Goal: Task Accomplishment & Management: Use online tool/utility

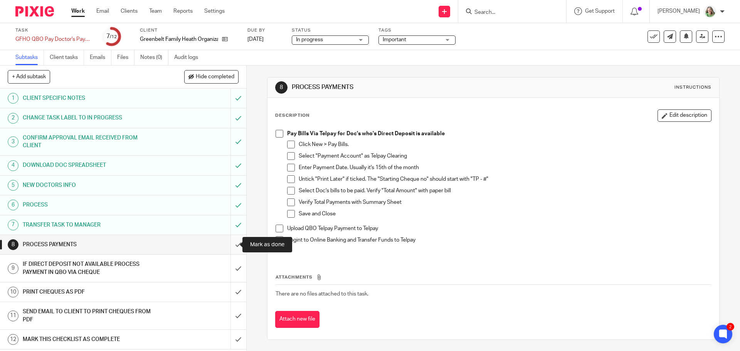
click at [228, 247] on input "submit" at bounding box center [123, 244] width 246 height 19
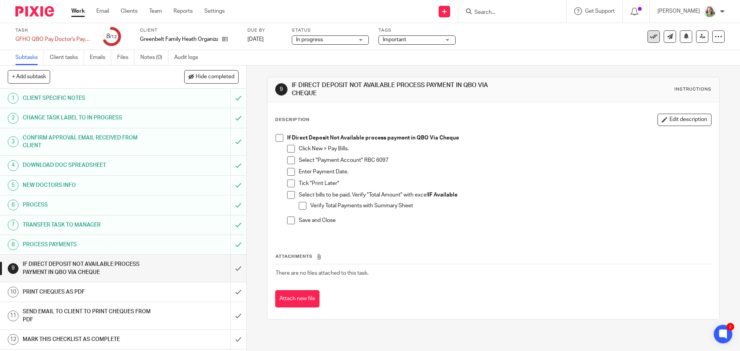
click at [650, 36] on icon at bounding box center [654, 37] width 8 height 8
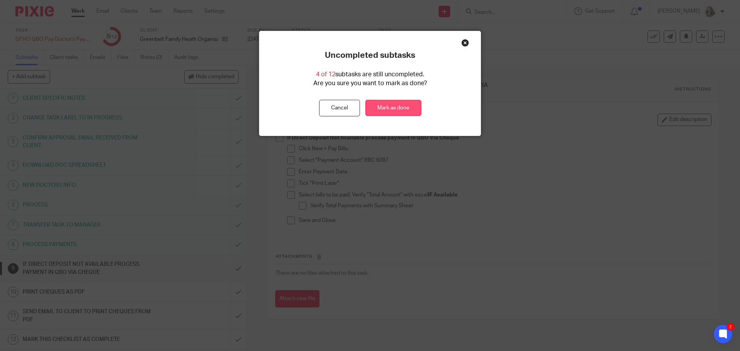
click at [365, 107] on link "Mark as done" at bounding box center [393, 108] width 56 height 17
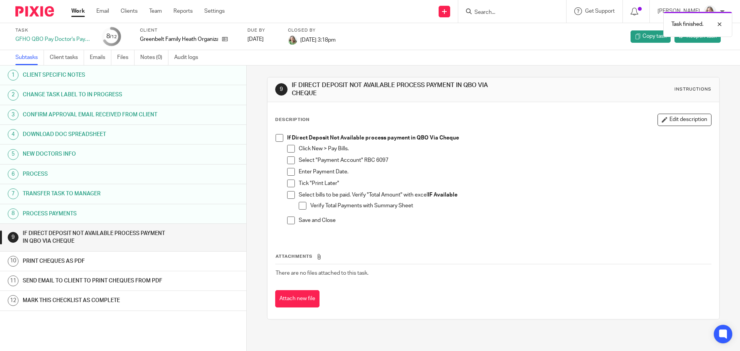
click at [80, 12] on link "Work" at bounding box center [77, 11] width 13 height 8
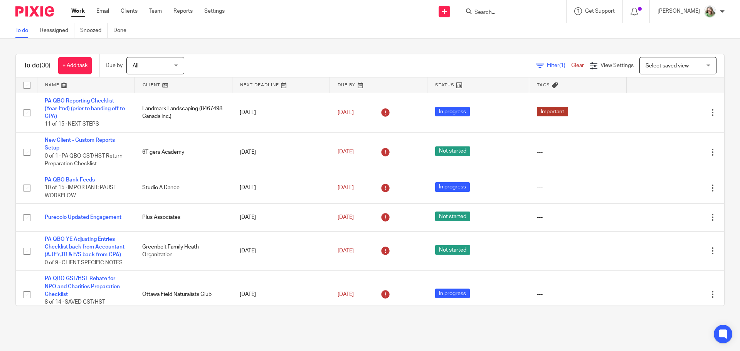
click at [660, 66] on span "Select saved view" at bounding box center [667, 65] width 43 height 5
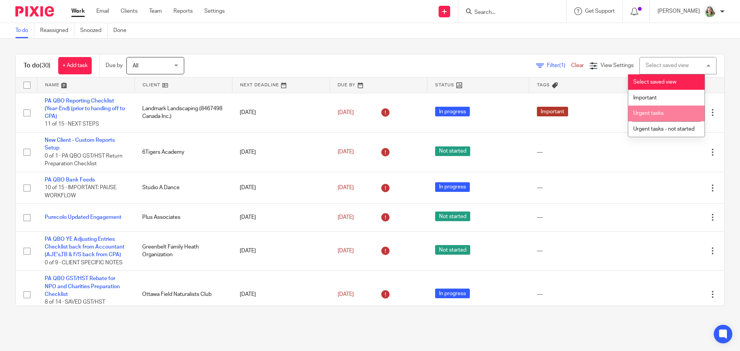
click at [654, 111] on span "Urgent tasks" at bounding box center [648, 113] width 30 height 5
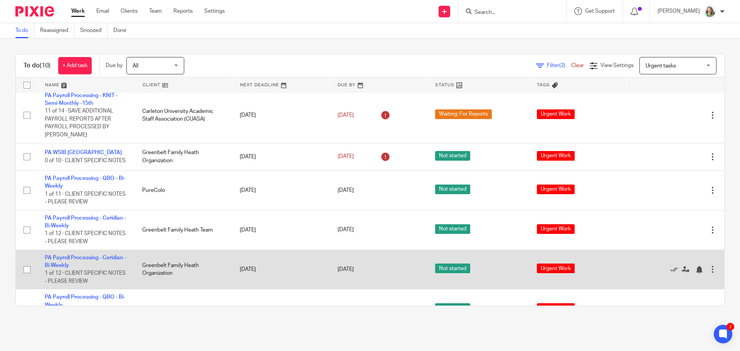
scroll to position [199, 0]
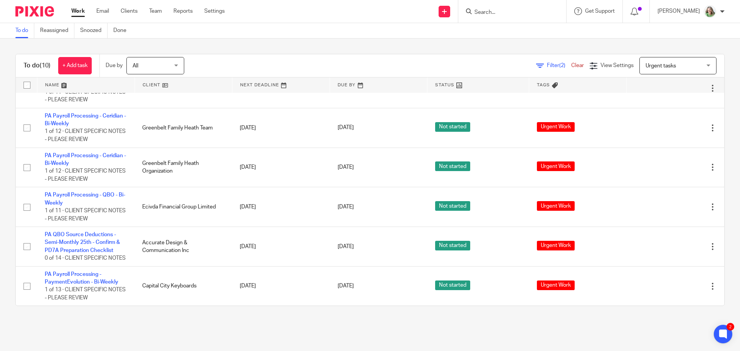
click at [345, 8] on body "Work Email Clients Team Reports Settings Work Email Clients Team Reports Settin…" at bounding box center [370, 175] width 740 height 351
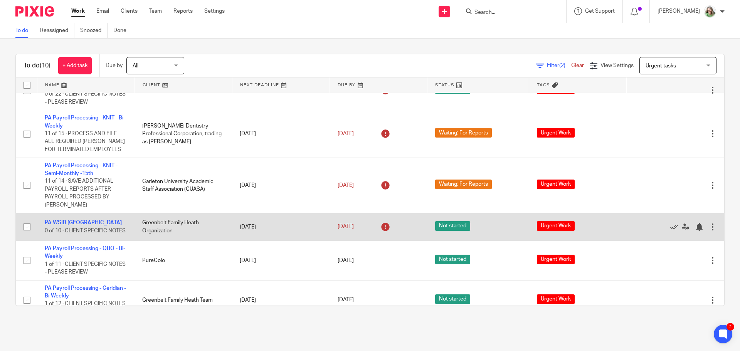
scroll to position [0, 0]
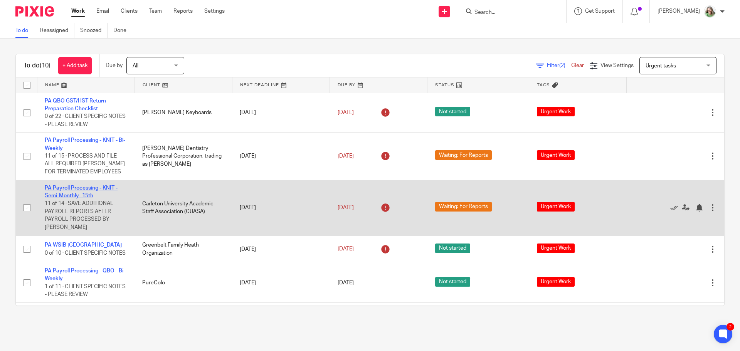
click at [86, 187] on link "PA Payroll Processing - KNIT - Semi-Monthly -15th" at bounding box center [81, 191] width 73 height 13
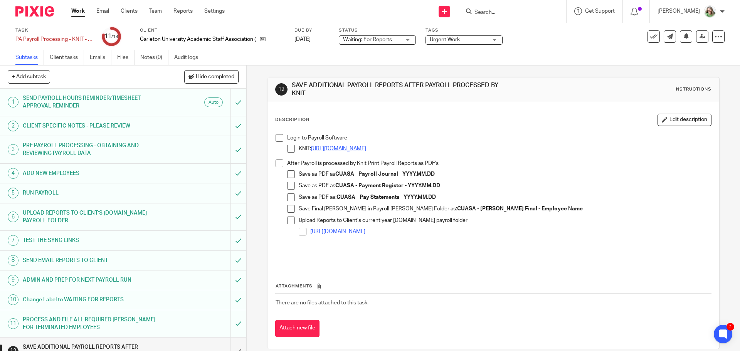
click at [366, 148] on link "[URL][DOMAIN_NAME]" at bounding box center [338, 148] width 55 height 5
drag, startPoint x: 395, startPoint y: 173, endPoint x: 384, endPoint y: 173, distance: 10.4
click at [384, 173] on strong "CUASA - Payroll Journal - YYYY.MM.DD" at bounding box center [384, 174] width 99 height 5
drag, startPoint x: 357, startPoint y: 174, endPoint x: 396, endPoint y: 173, distance: 38.9
click at [396, 173] on strong "CUASA - Payroll Journal - YYYY.MM.DD" at bounding box center [384, 174] width 99 height 5
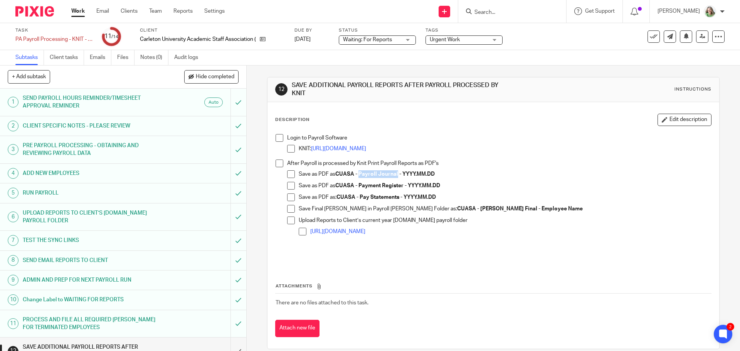
copy strong "Payroll Journal"
click at [278, 140] on span at bounding box center [280, 138] width 8 height 8
drag, startPoint x: 275, startPoint y: 163, endPoint x: 283, endPoint y: 173, distance: 12.6
click at [276, 164] on span at bounding box center [280, 164] width 8 height 8
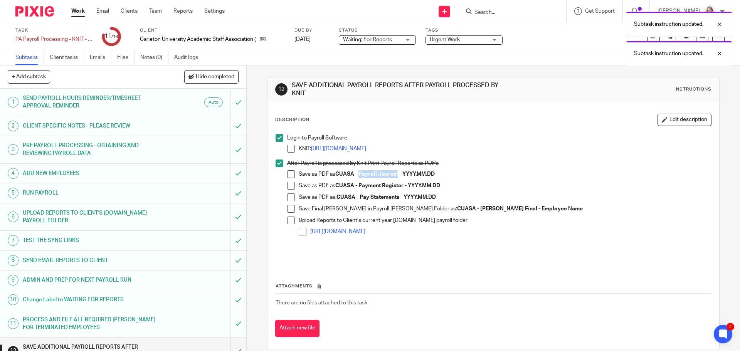
click at [288, 172] on span at bounding box center [291, 174] width 8 height 8
drag, startPoint x: 402, startPoint y: 186, endPoint x: 358, endPoint y: 187, distance: 43.6
click at [358, 187] on strong "CUASA - Payment Register - YYYY.MM.DD" at bounding box center [387, 185] width 105 height 5
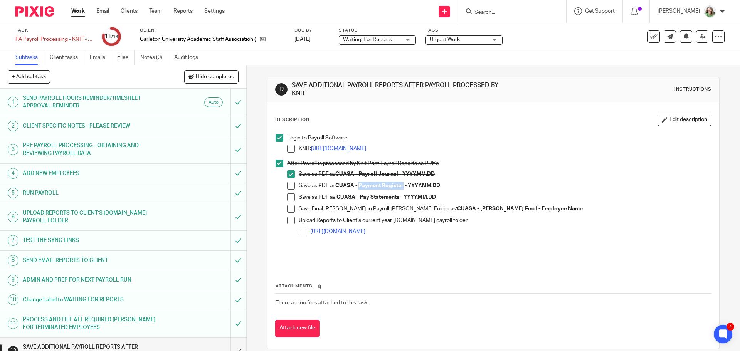
copy strong "Payment Register"
click at [288, 183] on span at bounding box center [291, 186] width 8 height 8
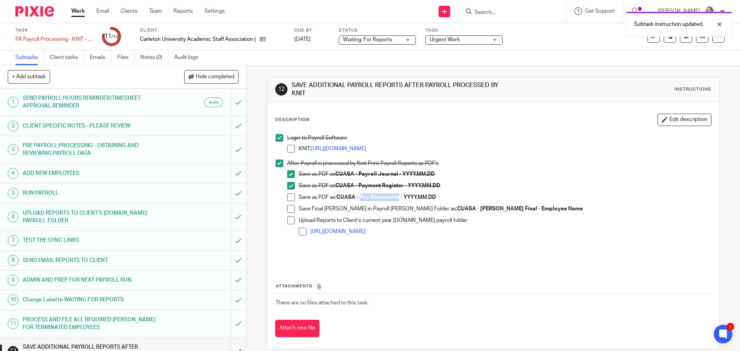
drag, startPoint x: 397, startPoint y: 196, endPoint x: 358, endPoint y: 195, distance: 38.9
click at [358, 195] on strong "CUASA - Pay Statements - YYYY.MM.DD" at bounding box center [386, 197] width 99 height 5
copy strong "Pay Statements"
click at [289, 198] on span at bounding box center [291, 198] width 8 height 8
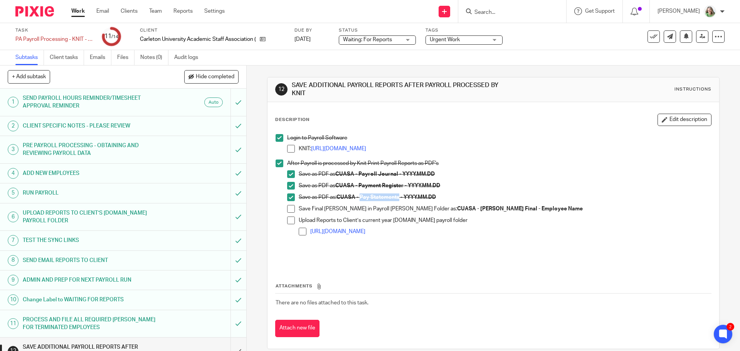
click at [291, 221] on span at bounding box center [291, 221] width 8 height 8
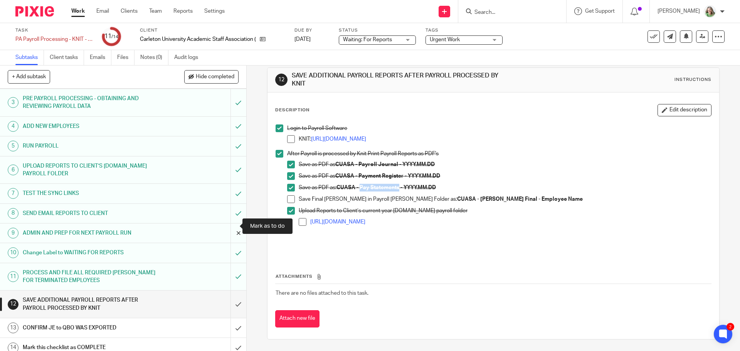
scroll to position [54, 0]
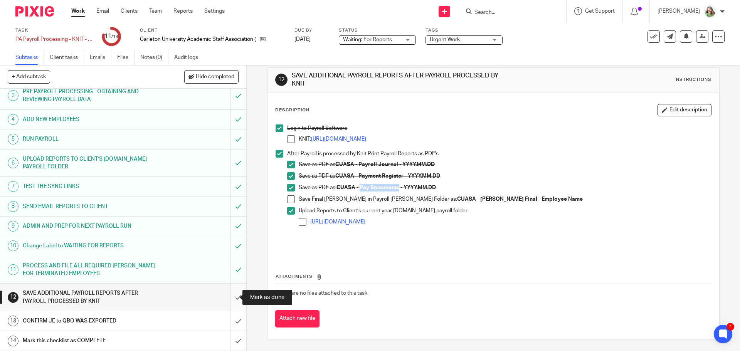
click at [231, 296] on input "submit" at bounding box center [123, 297] width 246 height 27
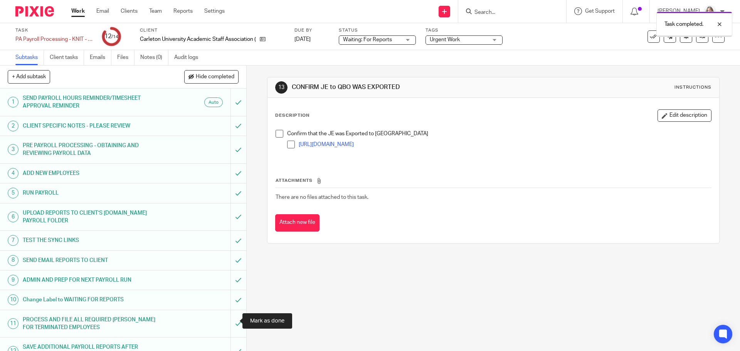
scroll to position [54, 0]
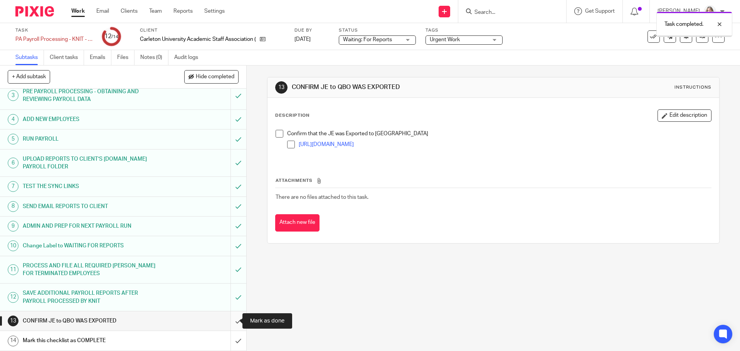
click at [229, 320] on input "submit" at bounding box center [123, 320] width 246 height 19
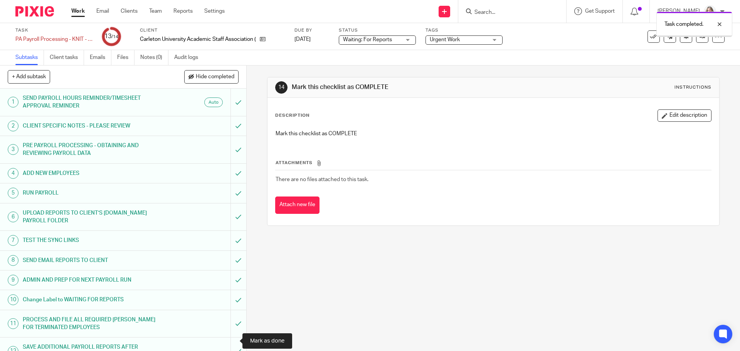
scroll to position [54, 0]
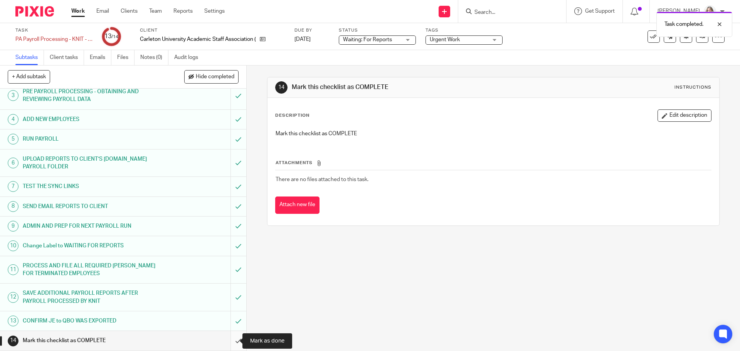
click at [227, 341] on input "submit" at bounding box center [123, 340] width 246 height 19
